Goal: Task Accomplishment & Management: Understand process/instructions

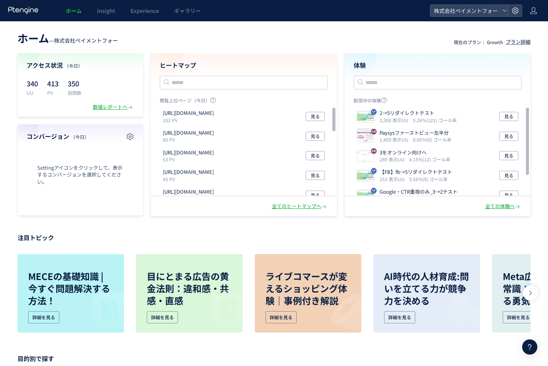
click at [406, 51] on div "ホーム — 株式会社ペイメントフォー 現在のプラン： Growth プラン詳細 アクセス状況 （今日） 340 UU 413 PV 350 訪問数 数値レポー…" at bounding box center [274, 122] width 548 height 187
click at [469, 10] on span "株式会社ペイメントフォー" at bounding box center [466, 10] width 68 height 11
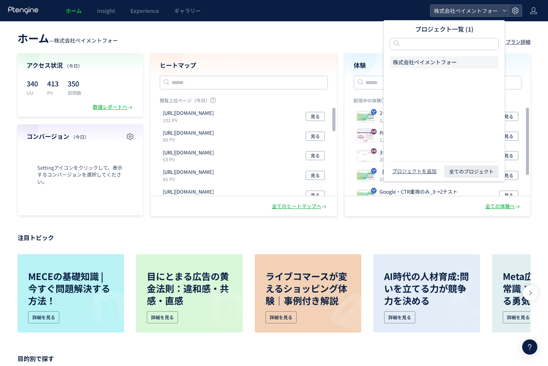
click at [221, 31] on header "ホーム — 株式会社ペイメントフォー 現在のプラン： Growth プラン詳細" at bounding box center [273, 37] width 513 height 17
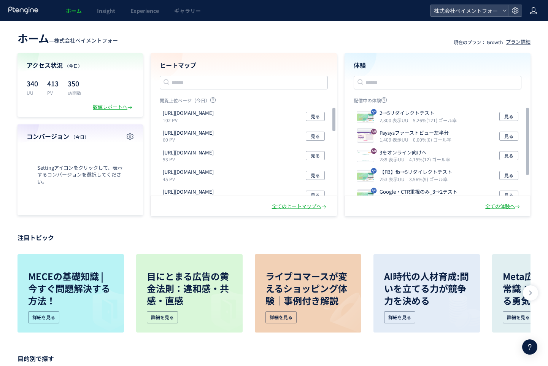
click at [534, 15] on div at bounding box center [534, 10] width 8 height 21
click at [510, 31] on span "アカウント設定" at bounding box center [514, 30] width 37 height 8
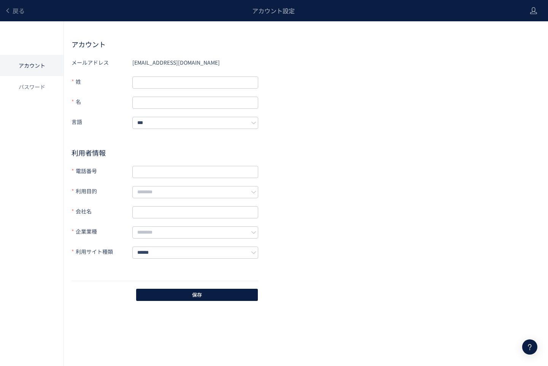
click at [163, 109] on form "メールアドレス [EMAIL_ADDRESS][DOMAIN_NAME] 姓 名 言語 *** 利用者情報 電話番号 利用目的 会社名 企業業種 利用サイト種…" at bounding box center [165, 168] width 187 height 225
click at [163, 133] on form "メールアドレス [EMAIL_ADDRESS][DOMAIN_NAME] 姓 名 言語 *** 利用者情報 電話番号 利用目的 会社名 企業業種 利用サイト種…" at bounding box center [165, 168] width 187 height 225
click at [163, 122] on input "***" at bounding box center [195, 123] width 126 height 12
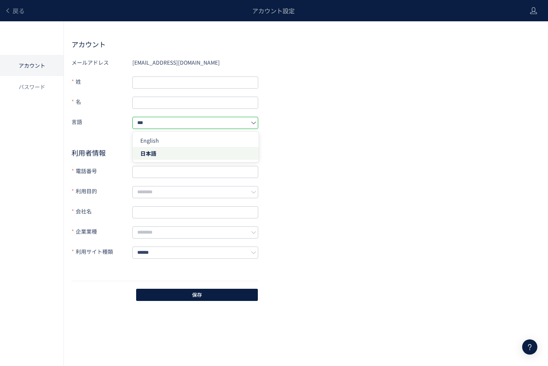
click at [57, 133] on div "アカウント パスワード" at bounding box center [32, 204] width 64 height 366
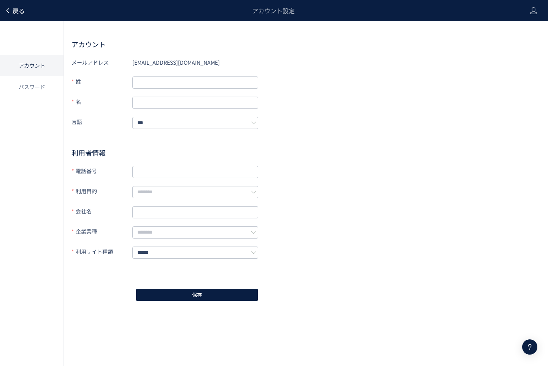
click at [14, 12] on span "戻る" at bounding box center [19, 10] width 12 height 9
click at [22, 9] on div at bounding box center [274, 183] width 548 height 366
click at [19, 10] on div at bounding box center [274, 183] width 548 height 366
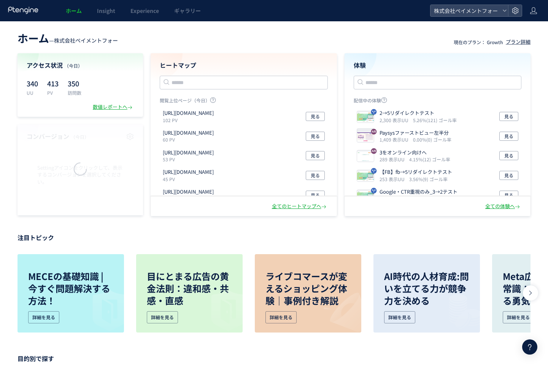
click at [21, 11] on div at bounding box center [274, 183] width 548 height 366
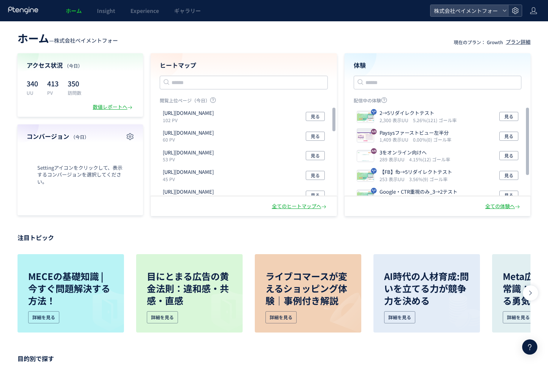
click at [516, 11] on icon at bounding box center [516, 11] width 8 height 8
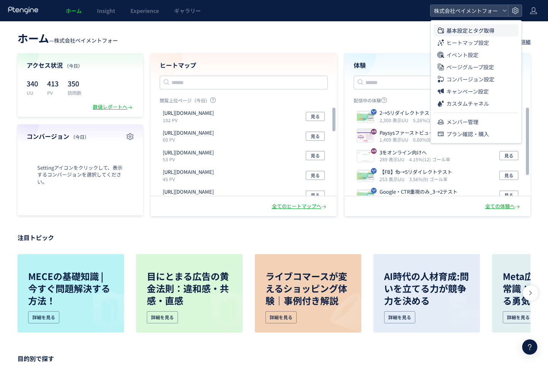
click at [463, 33] on span "基本設定とタグ取得" at bounding box center [471, 30] width 48 height 12
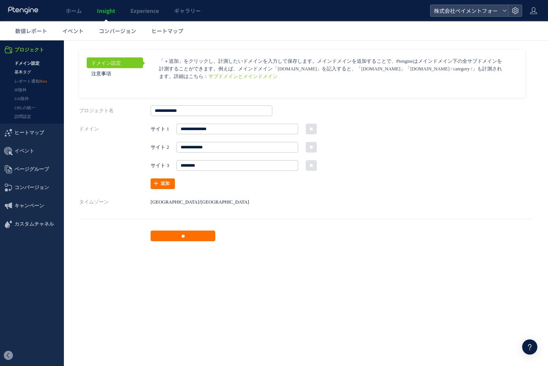
click at [30, 72] on link "基本タグ" at bounding box center [32, 72] width 64 height 9
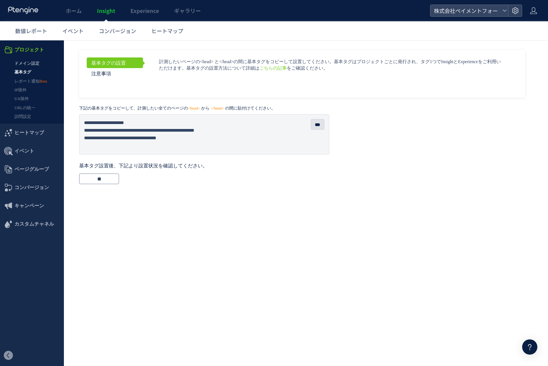
click at [22, 62] on link "ドメイン設定" at bounding box center [32, 63] width 64 height 9
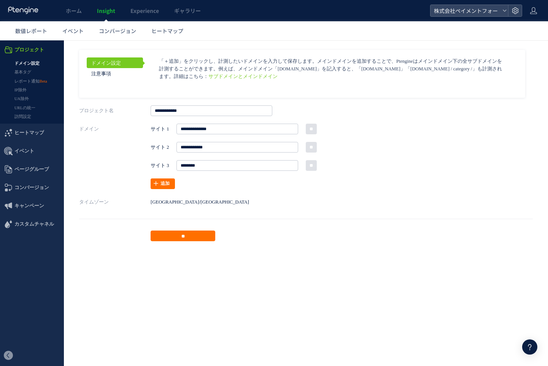
click at [24, 77] on link "レポート通知" at bounding box center [32, 81] width 64 height 9
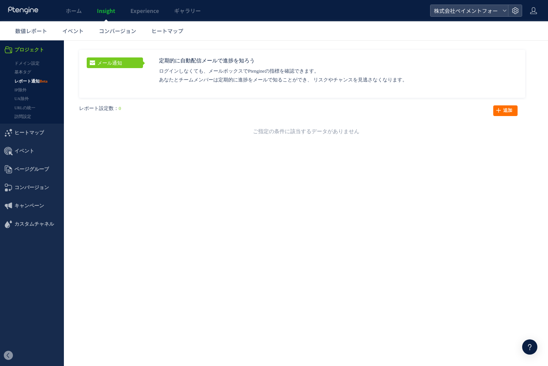
click at [21, 72] on div at bounding box center [274, 183] width 548 height 366
click at [21, 72] on link "基本タグ" at bounding box center [32, 72] width 64 height 9
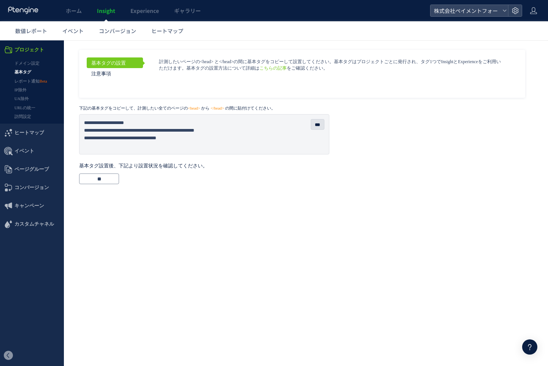
click at [269, 70] on p "計測したいページの<head> と</head>の間に基本タグをコピーして設置してください。基本タグはプロジェクトごとに発行され、タグ1つでInsightとE…" at bounding box center [332, 65] width 346 height 13
click at [267, 69] on link "こちらの記事" at bounding box center [272, 68] width 27 height 5
